Goal: Information Seeking & Learning: Find specific fact

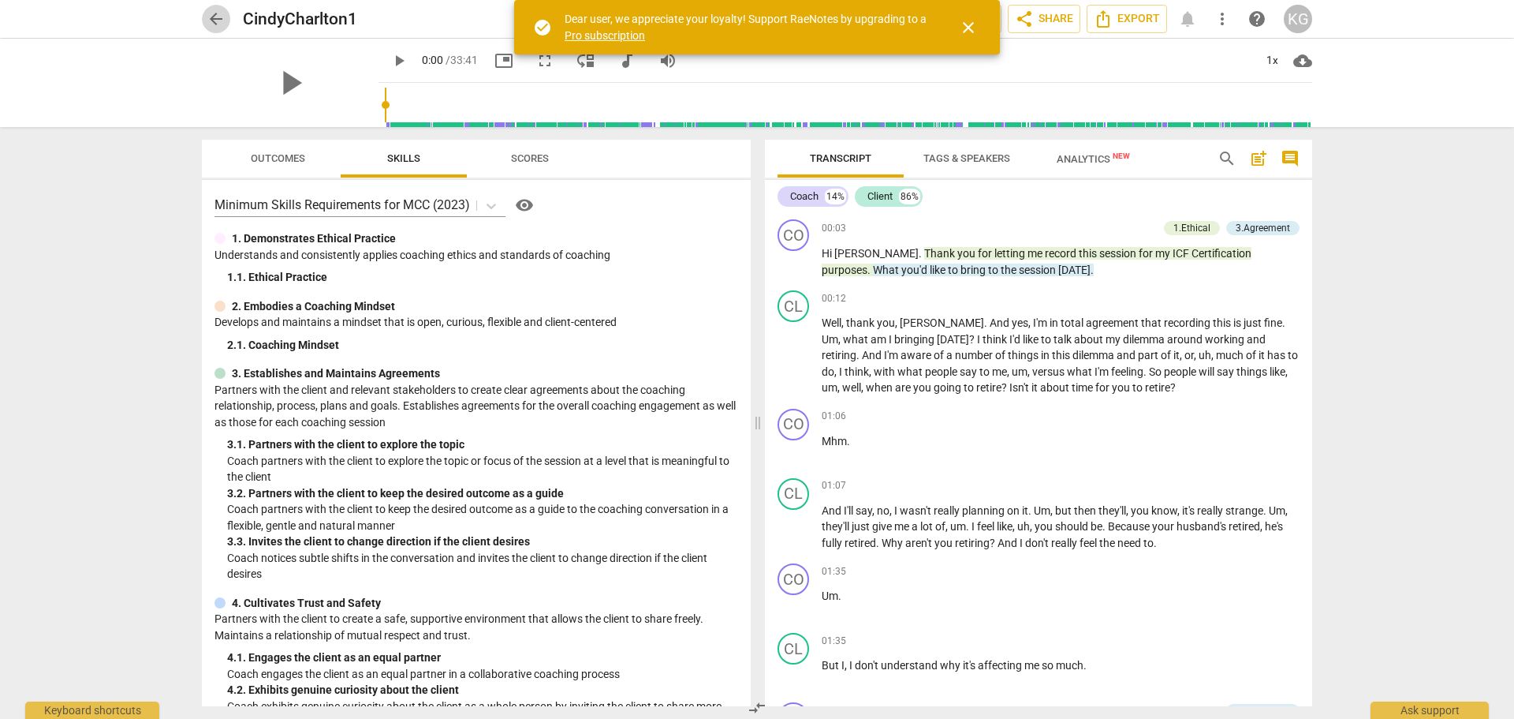
click at [213, 13] on span "arrow_back" at bounding box center [216, 18] width 19 height 19
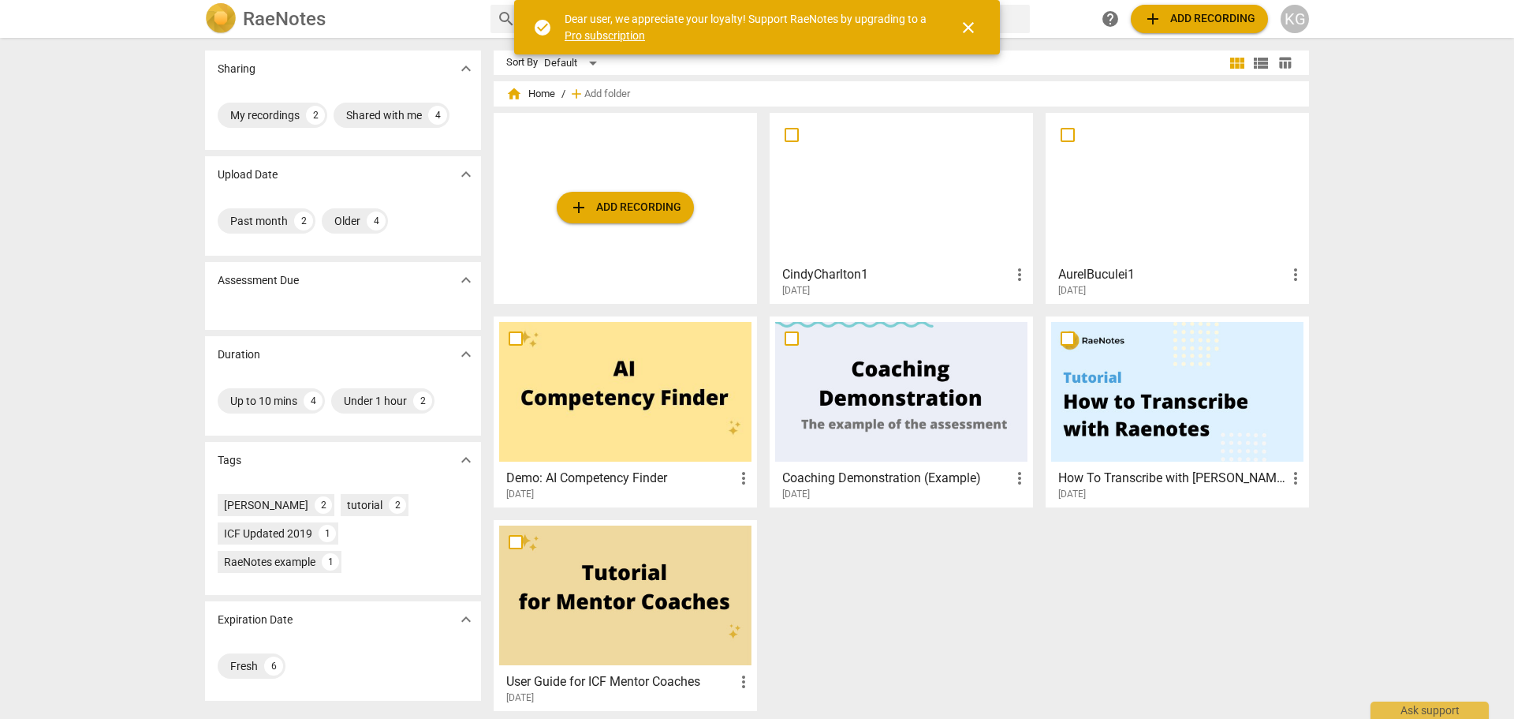
click at [1118, 272] on h3 "AurelBuculei1" at bounding box center [1173, 274] width 228 height 19
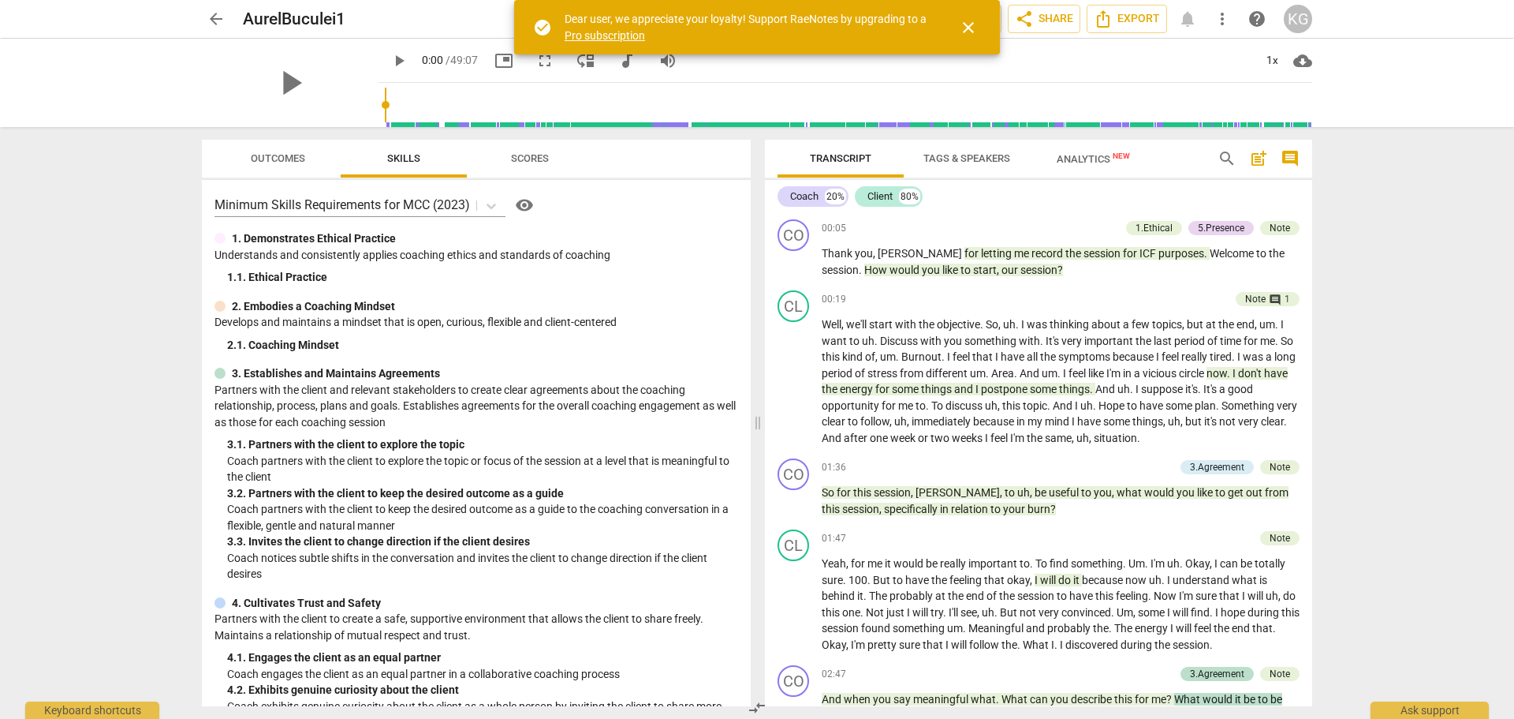
click at [287, 160] on span "Outcomes" at bounding box center [278, 158] width 54 height 12
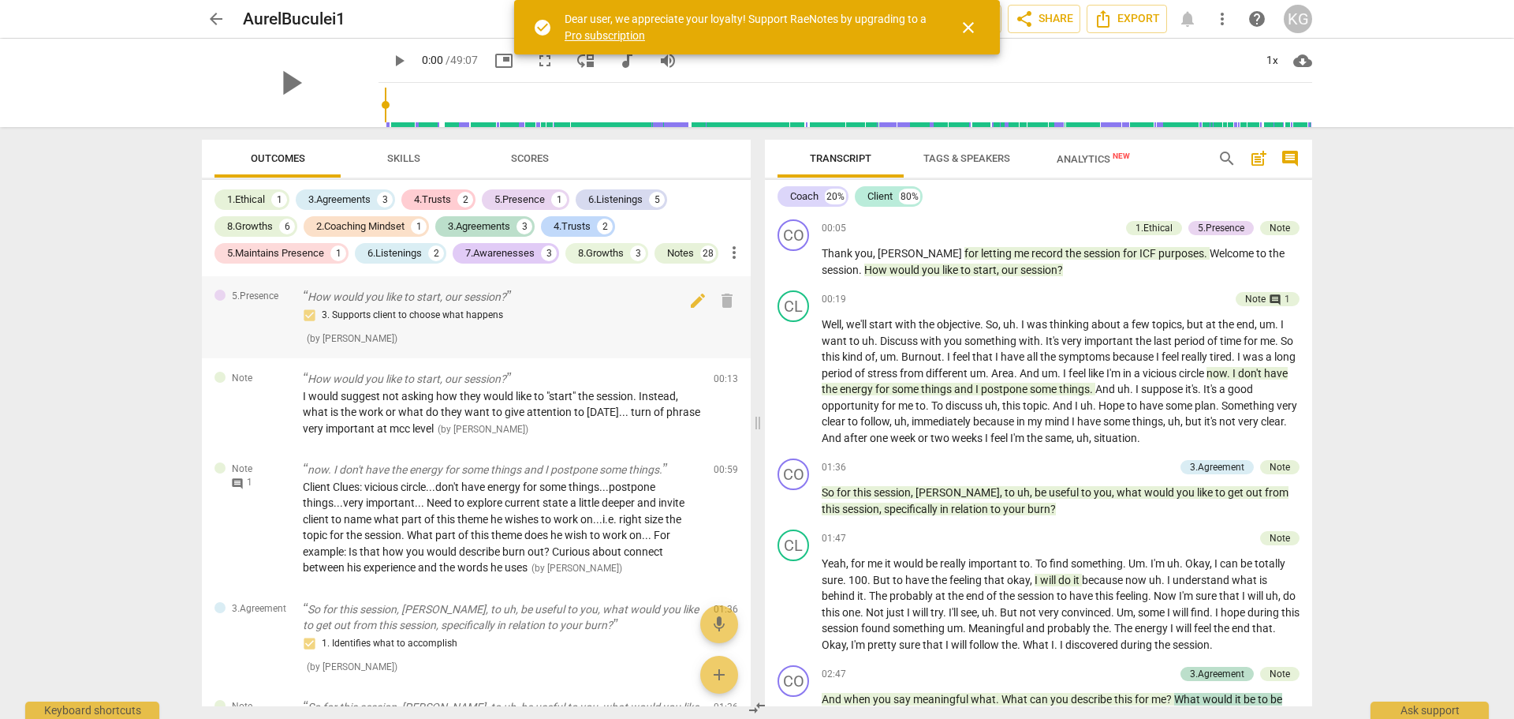
scroll to position [158, 0]
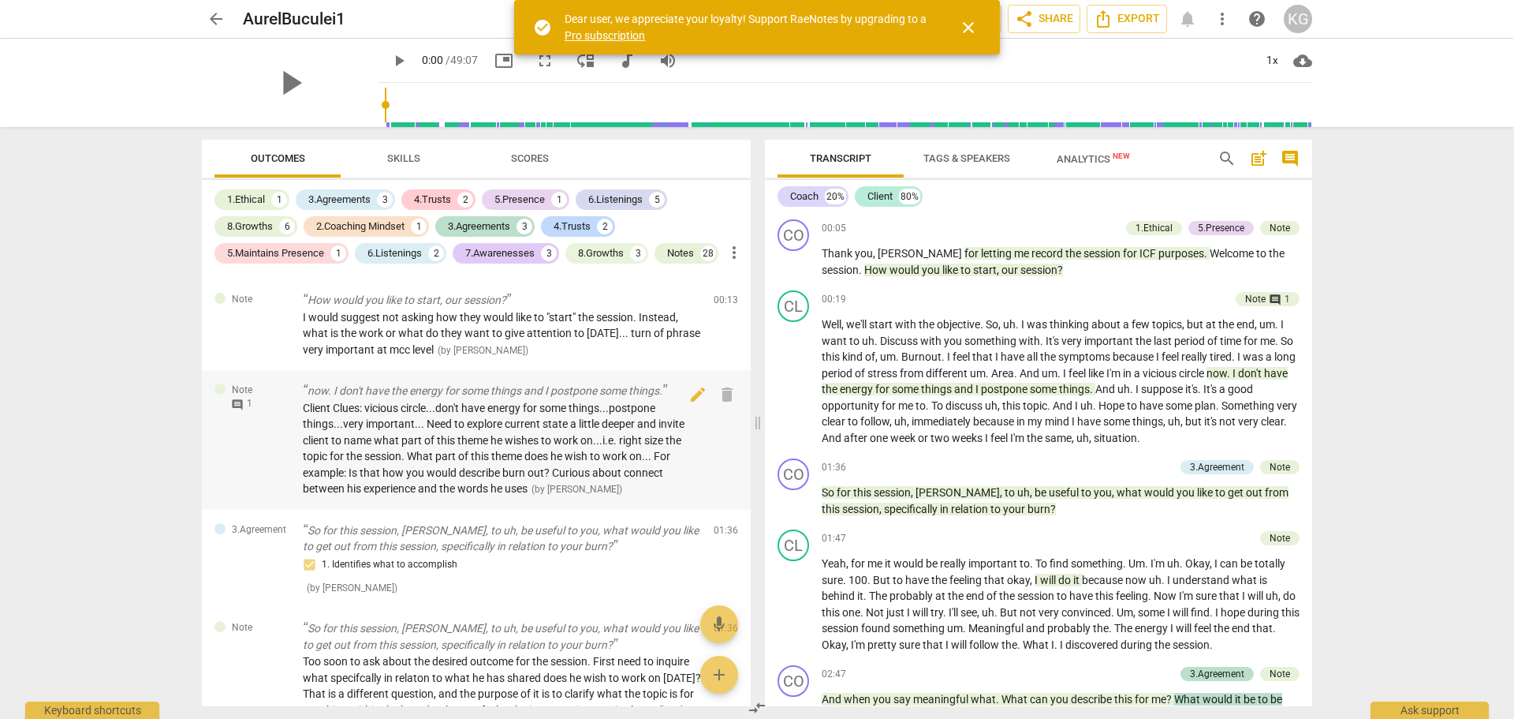
drag, startPoint x: 551, startPoint y: 513, endPoint x: 628, endPoint y: 515, distance: 76.5
click at [622, 495] on span "( by [PERSON_NAME] )" at bounding box center [577, 489] width 91 height 11
copy span "[PERSON_NAME]"
